Goal: Task Accomplishment & Management: Complete application form

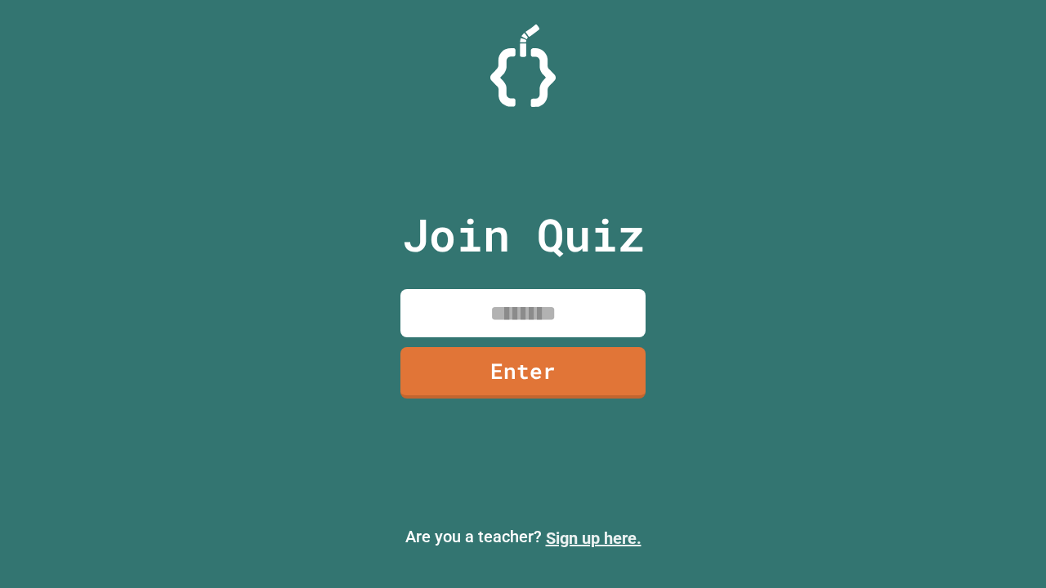
click at [593, 539] on link "Sign up here." at bounding box center [594, 539] width 96 height 20
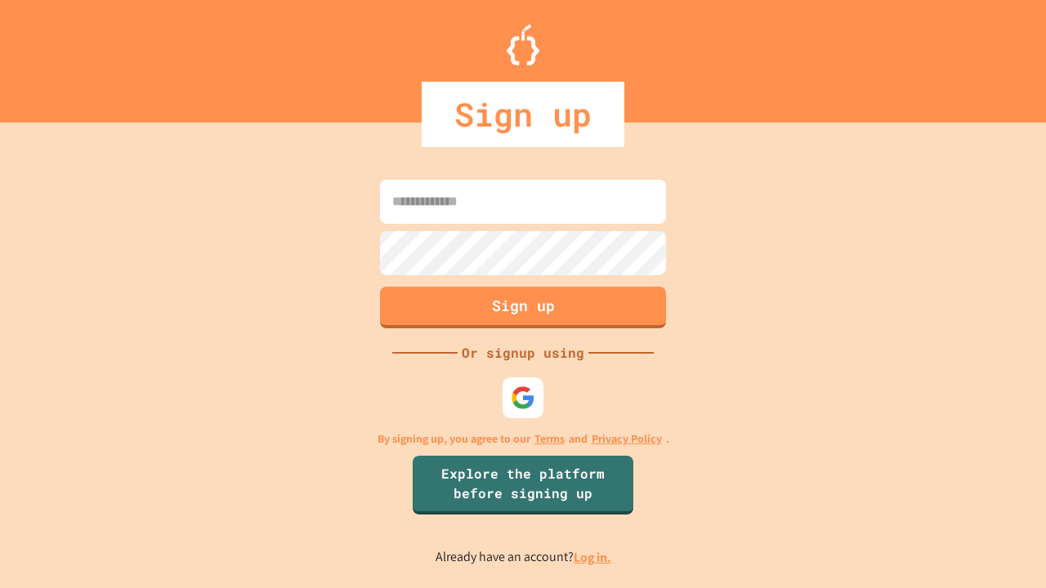
click at [593, 557] on link "Log in." at bounding box center [593, 557] width 38 height 17
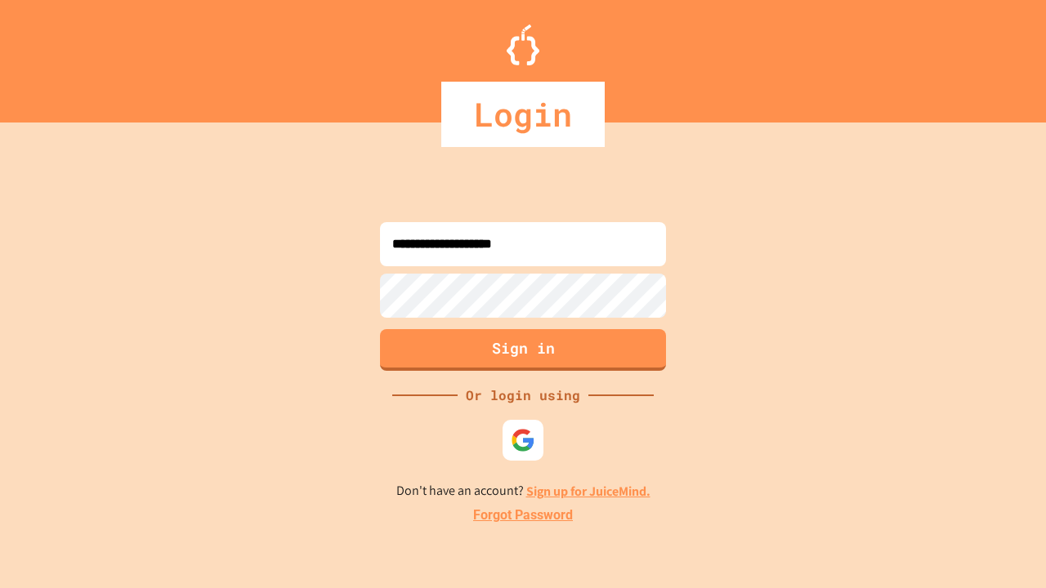
type input "**********"
